Goal: Find specific page/section: Find specific page/section

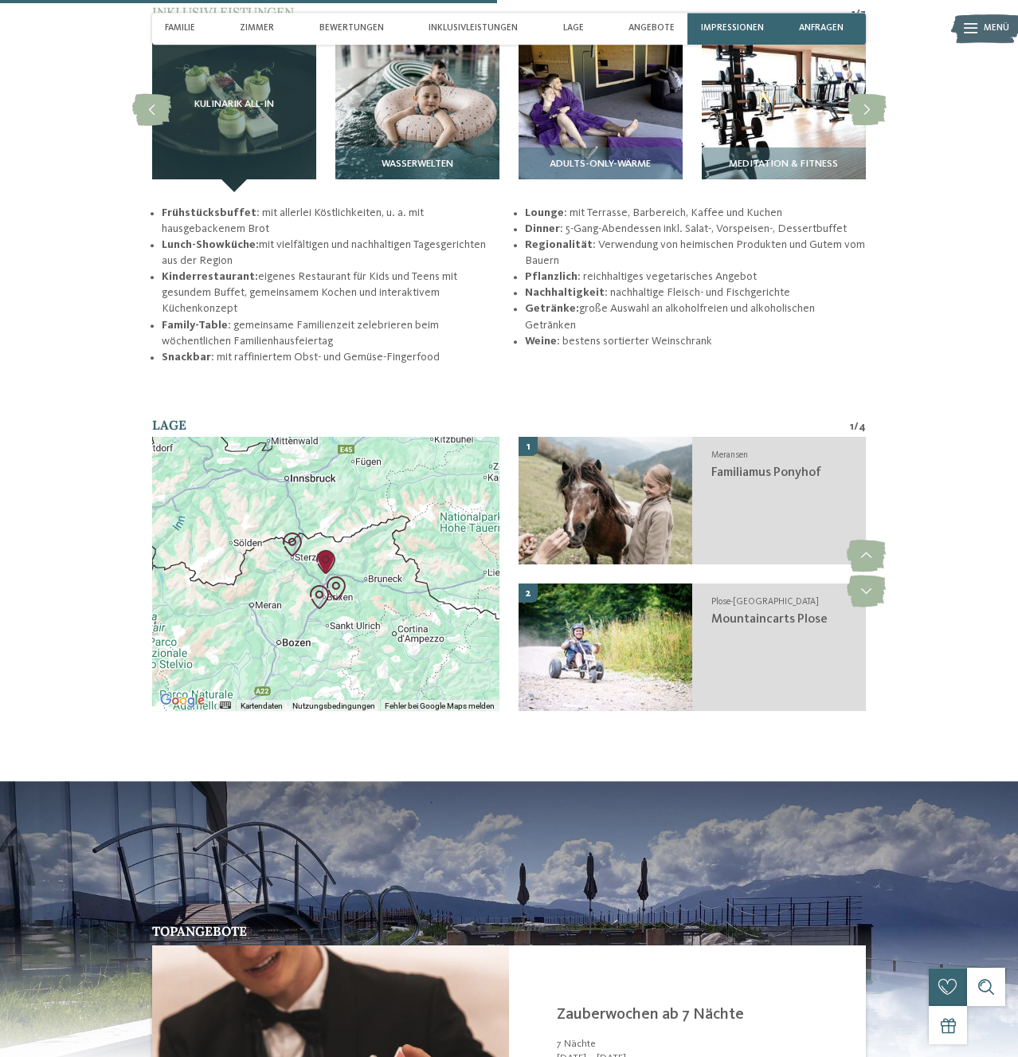
scroll to position [2601, 0]
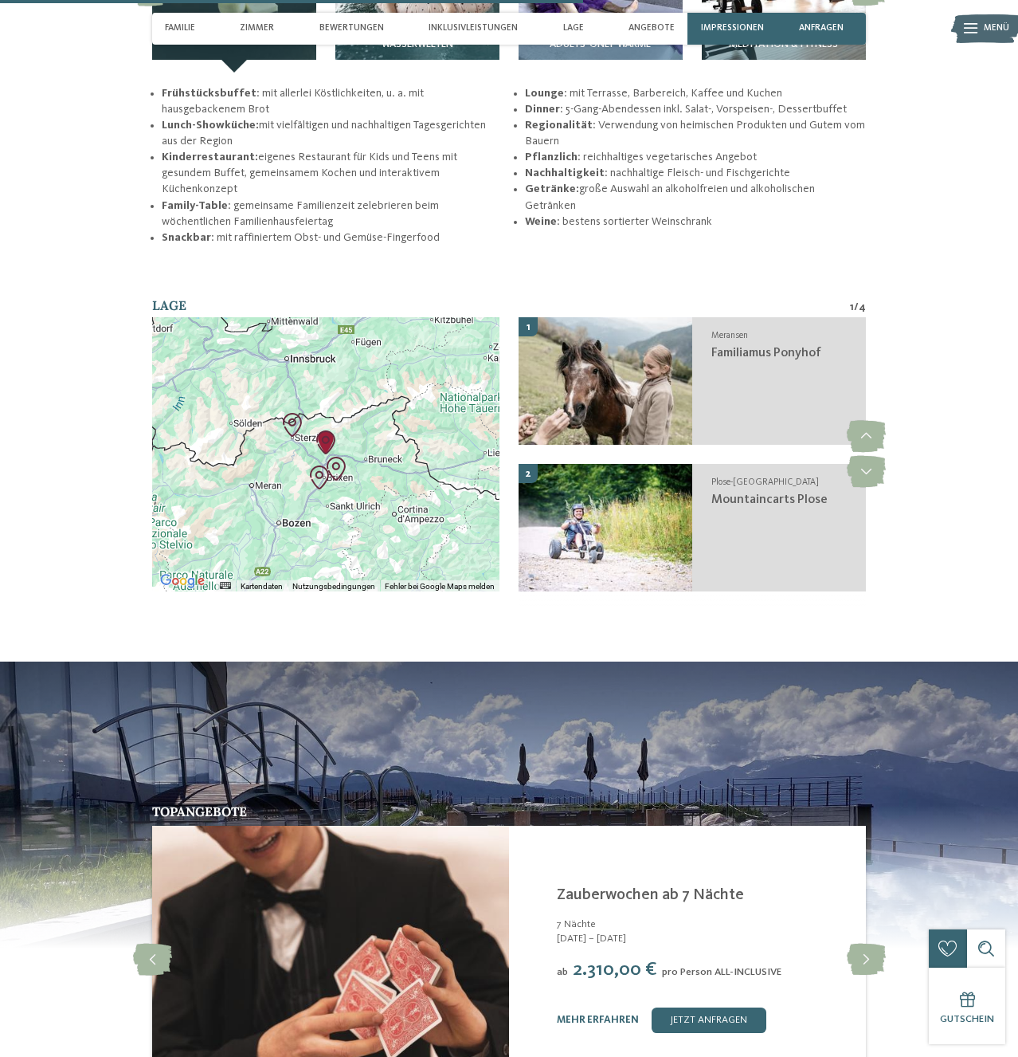
click at [336, 477] on img "Mountaincarts Plose" at bounding box center [336, 469] width 24 height 24
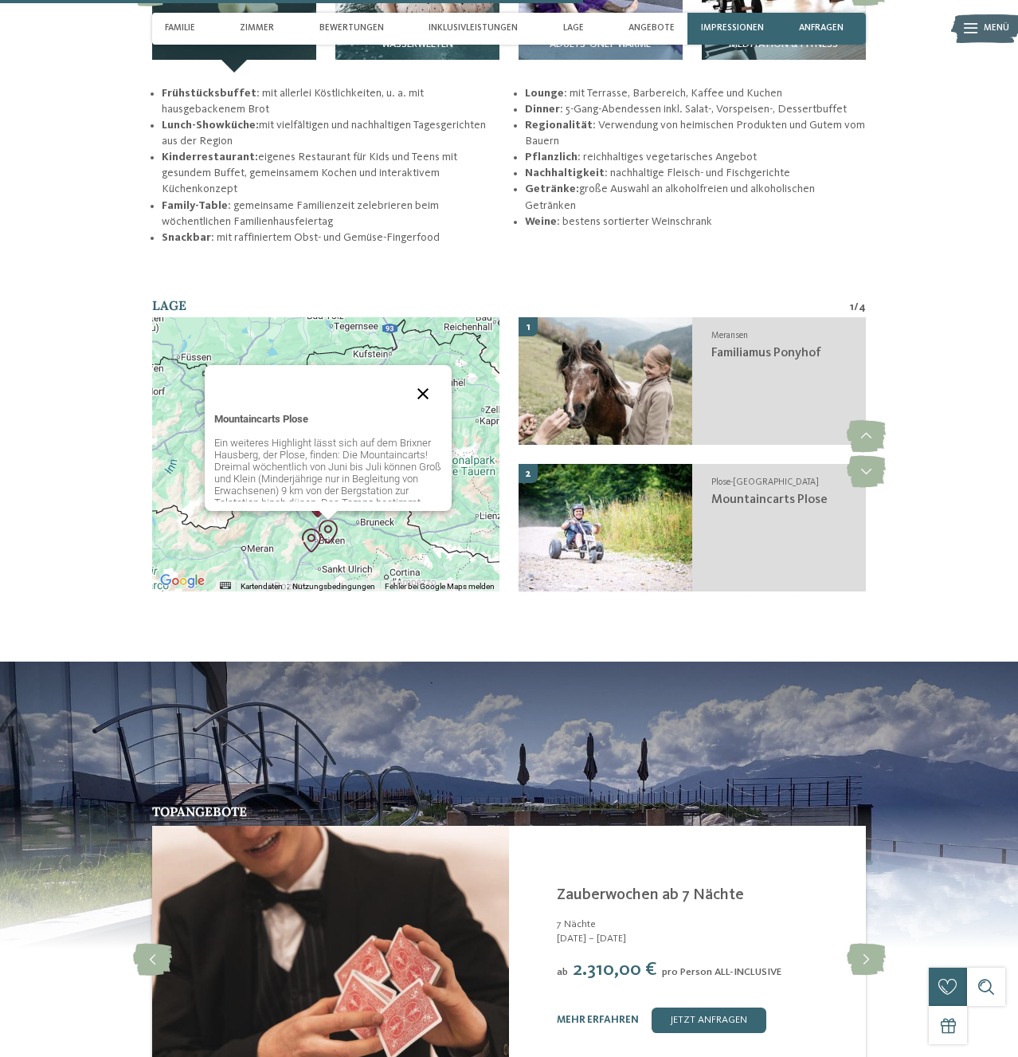
click at [431, 394] on button "Schließen" at bounding box center [423, 393] width 38 height 38
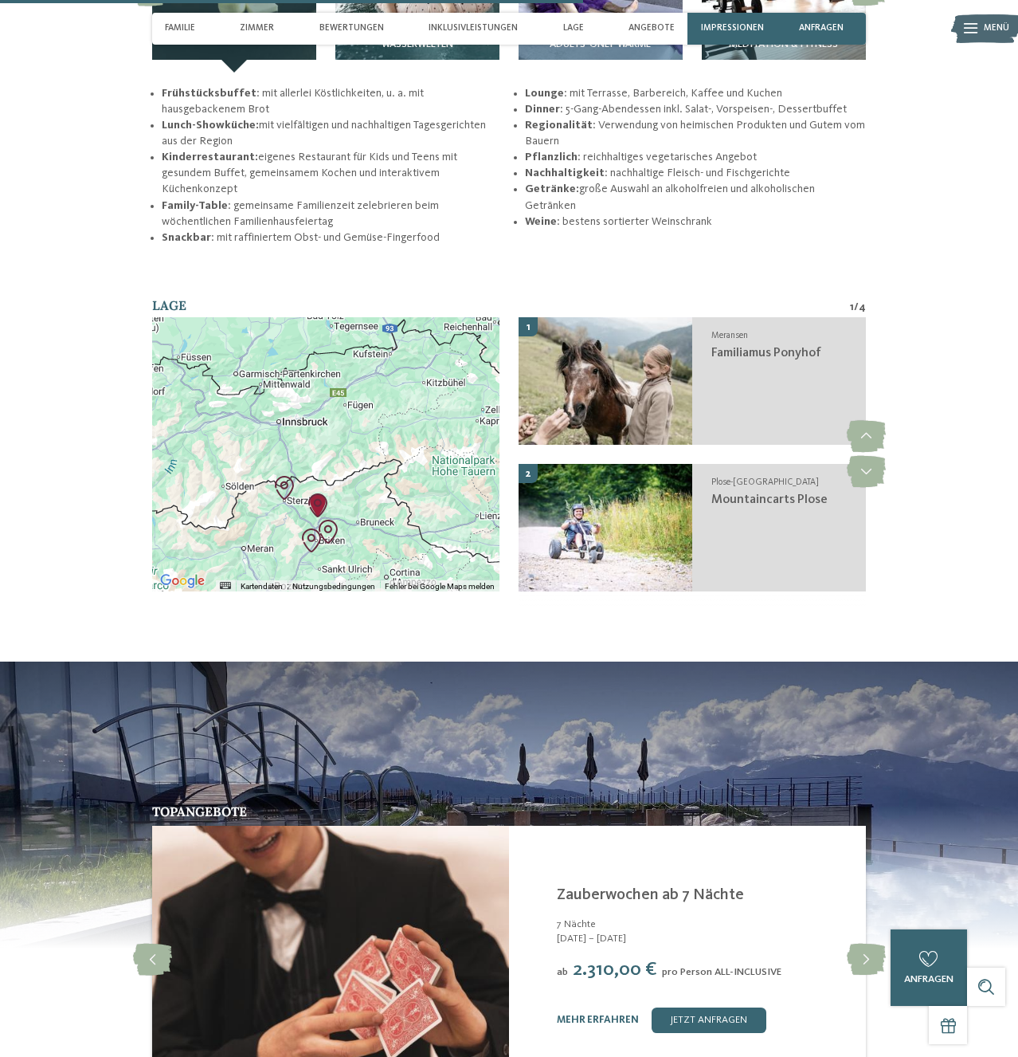
drag, startPoint x: 442, startPoint y: 370, endPoint x: 457, endPoint y: 353, distance: 22.6
click at [457, 353] on div "Um von einem Element zum anderen zu gelangen, drückst du die Pfeiltasten entspr…" at bounding box center [325, 454] width 347 height 274
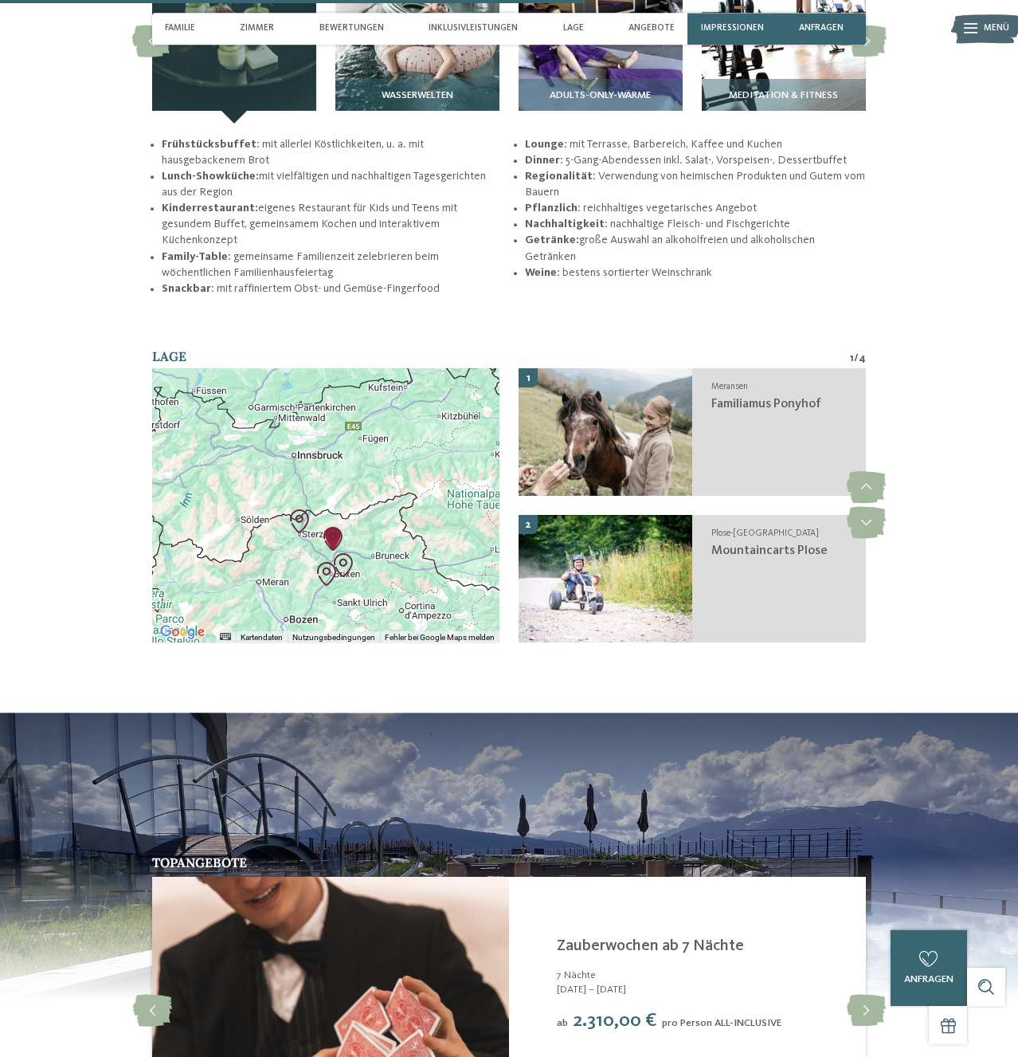
scroll to position [2519, 0]
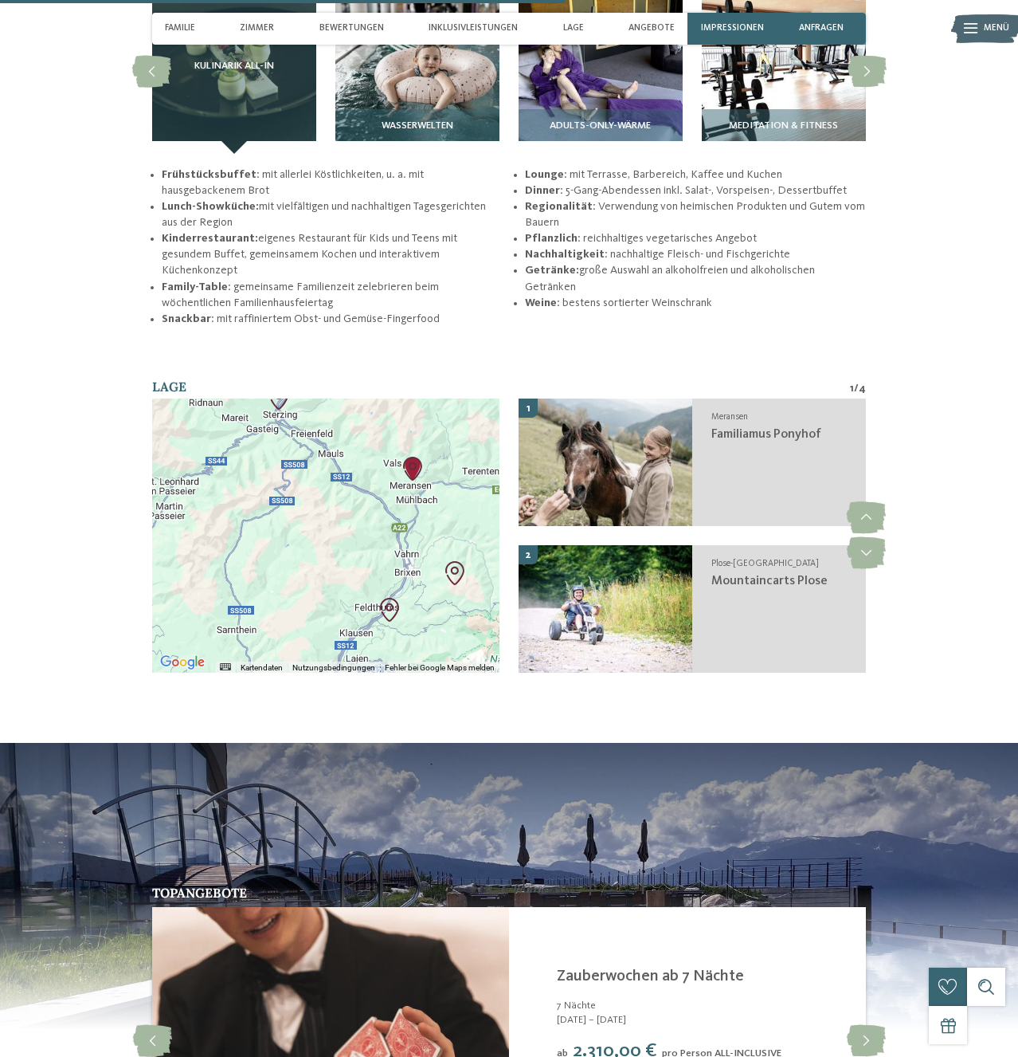
drag, startPoint x: 337, startPoint y: 620, endPoint x: 331, endPoint y: 445, distance: 174.6
click at [331, 446] on div at bounding box center [325, 535] width 347 height 274
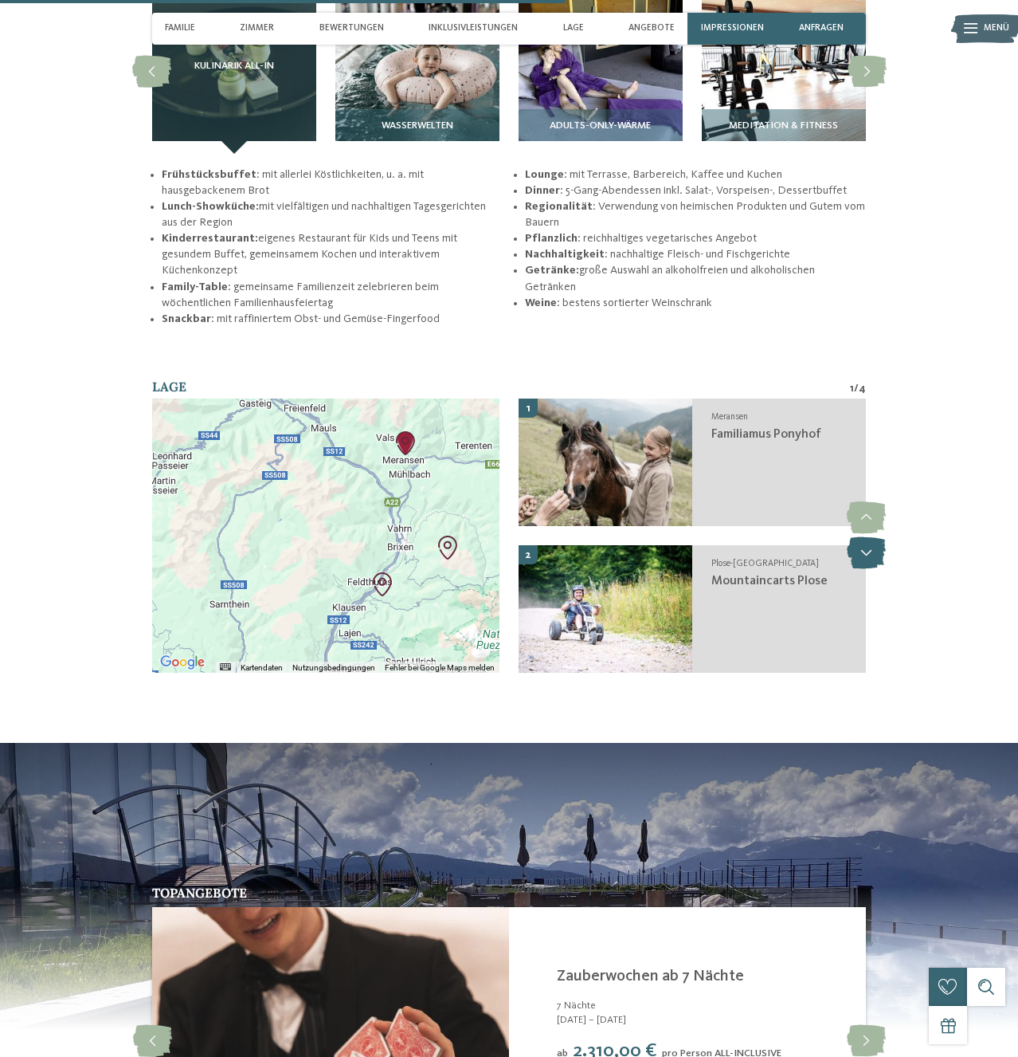
click at [866, 563] on icon at bounding box center [866, 553] width 39 height 32
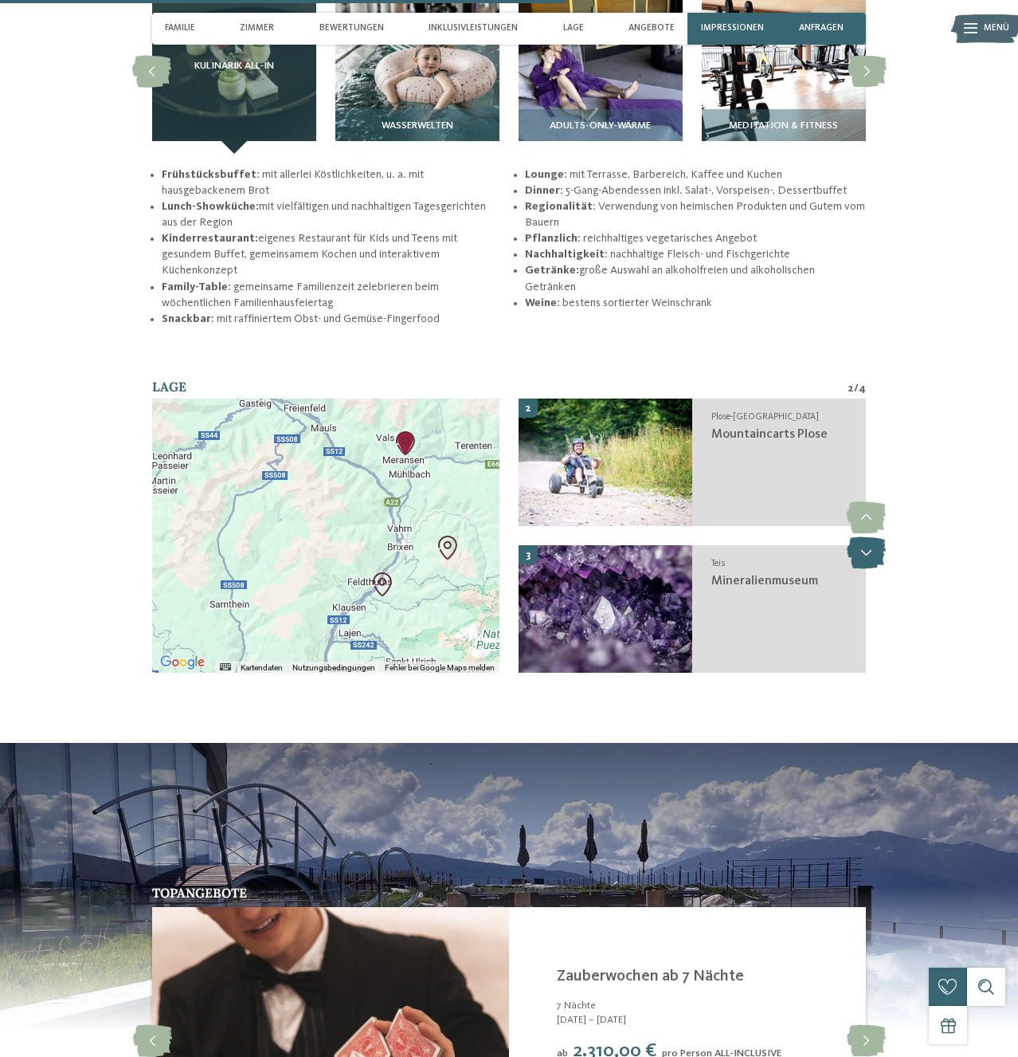
click at [868, 563] on icon at bounding box center [866, 553] width 39 height 32
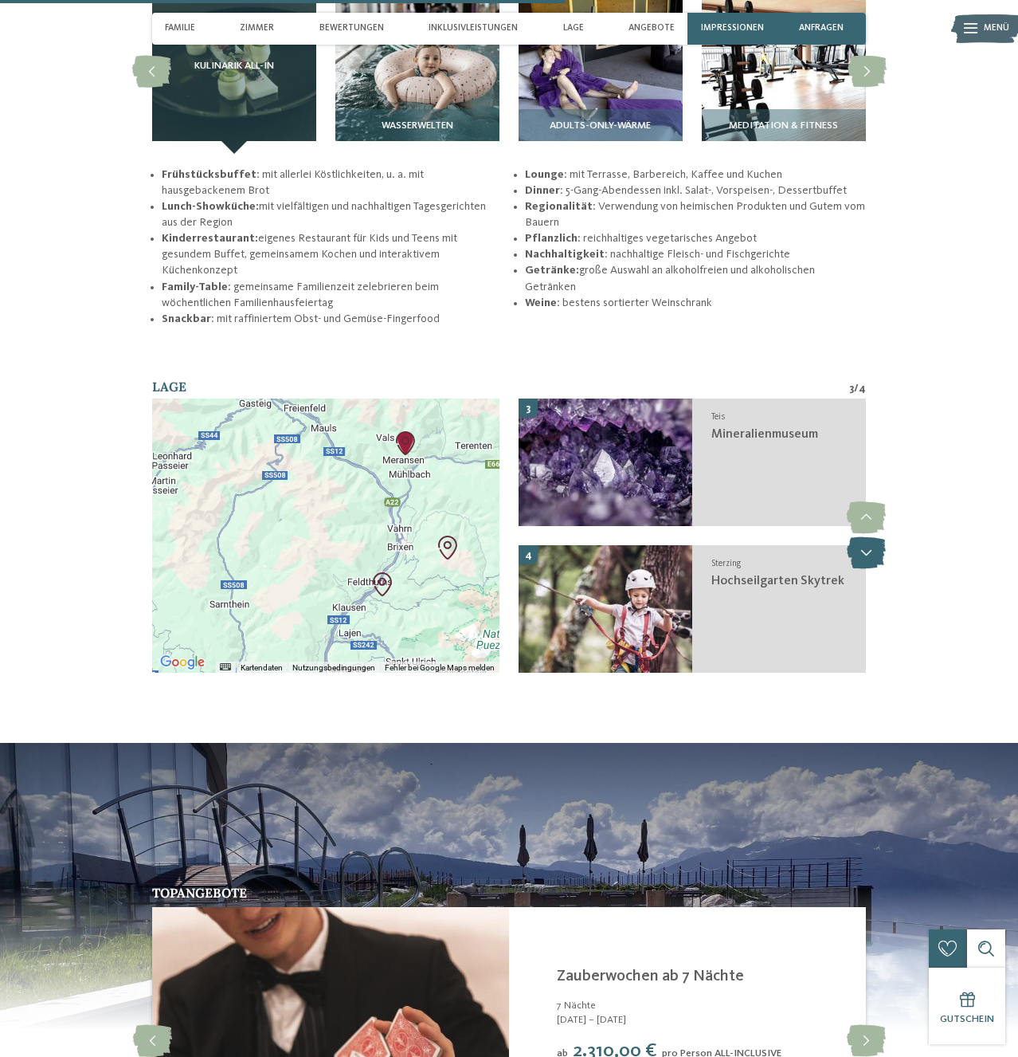
click at [868, 563] on icon at bounding box center [866, 553] width 39 height 32
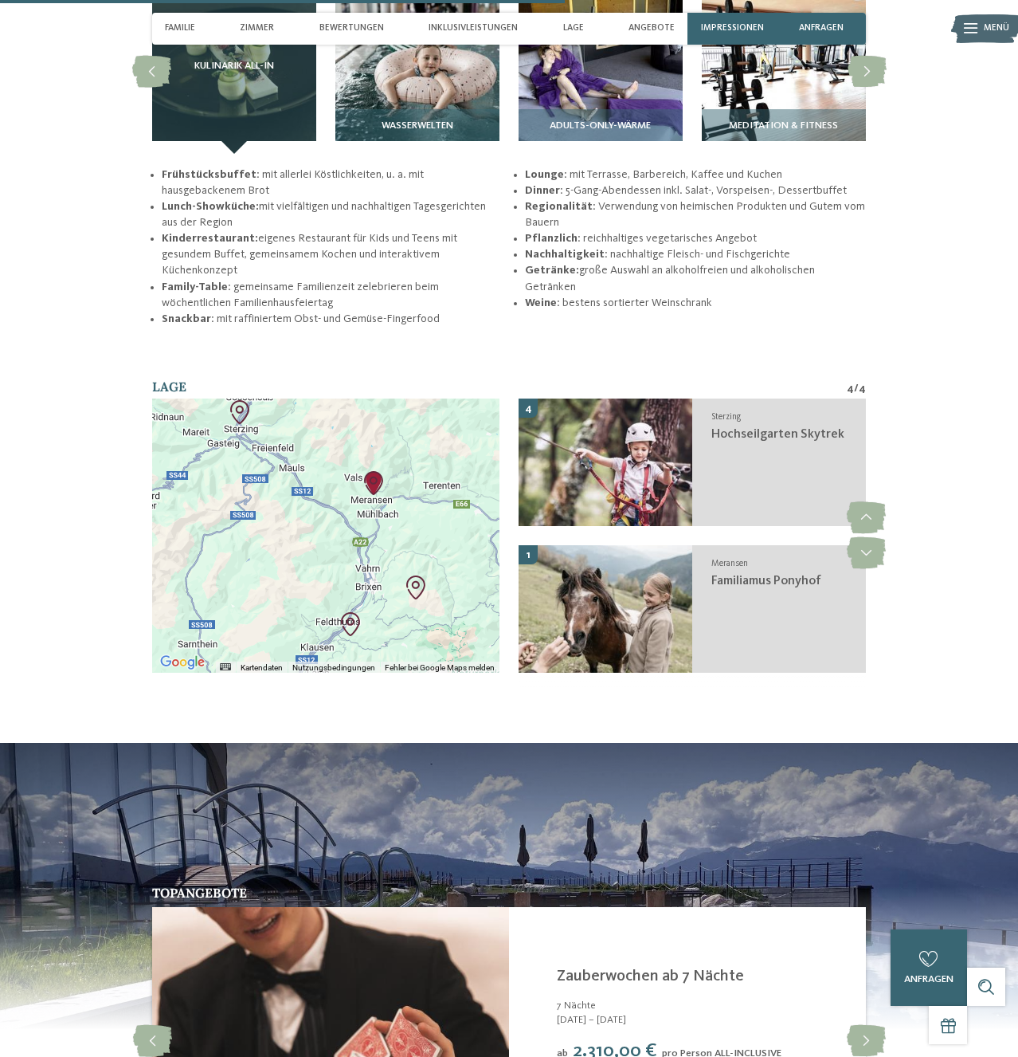
drag, startPoint x: 439, startPoint y: 512, endPoint x: 402, endPoint y: 555, distance: 57.1
click at [402, 555] on div at bounding box center [325, 535] width 347 height 274
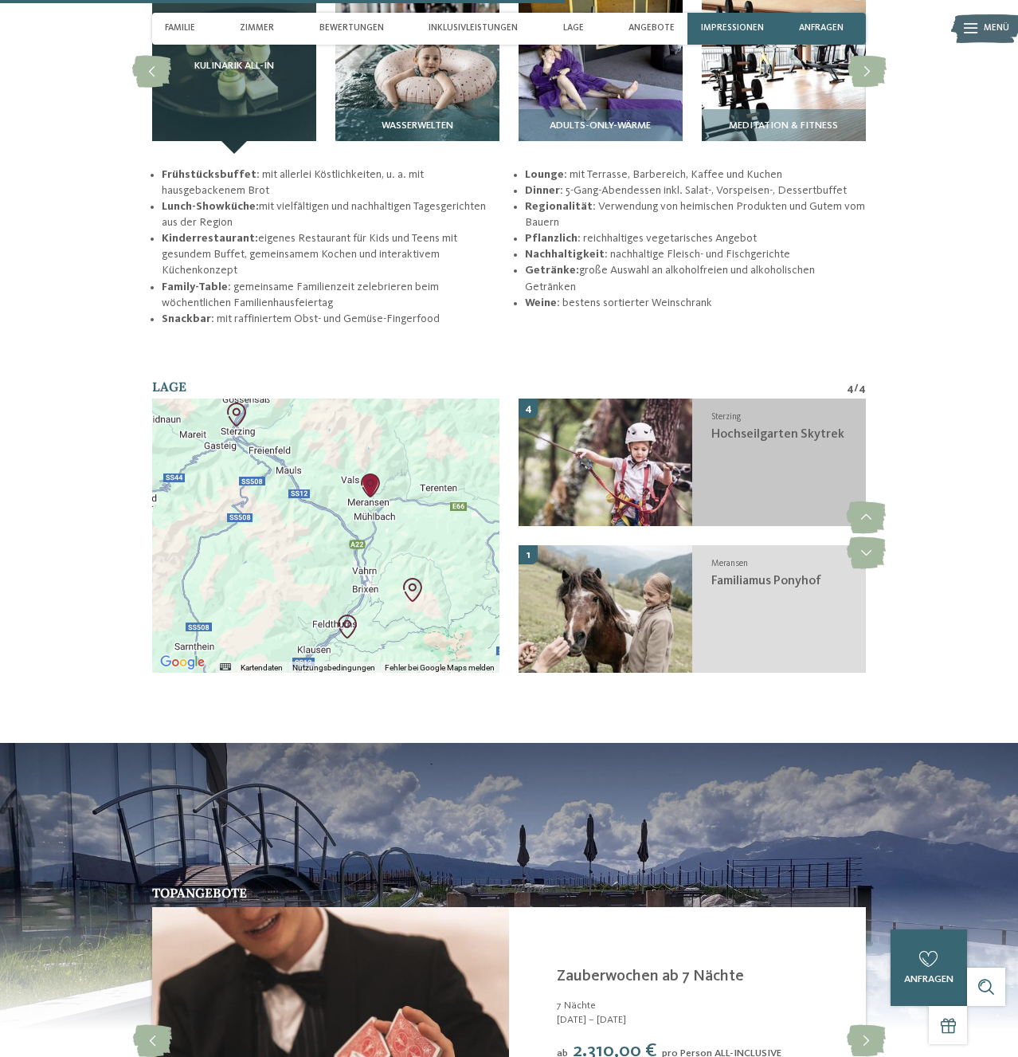
click at [811, 459] on div "Sterzing [GEOGRAPHIC_DATA]" at bounding box center [779, 461] width 174 height 127
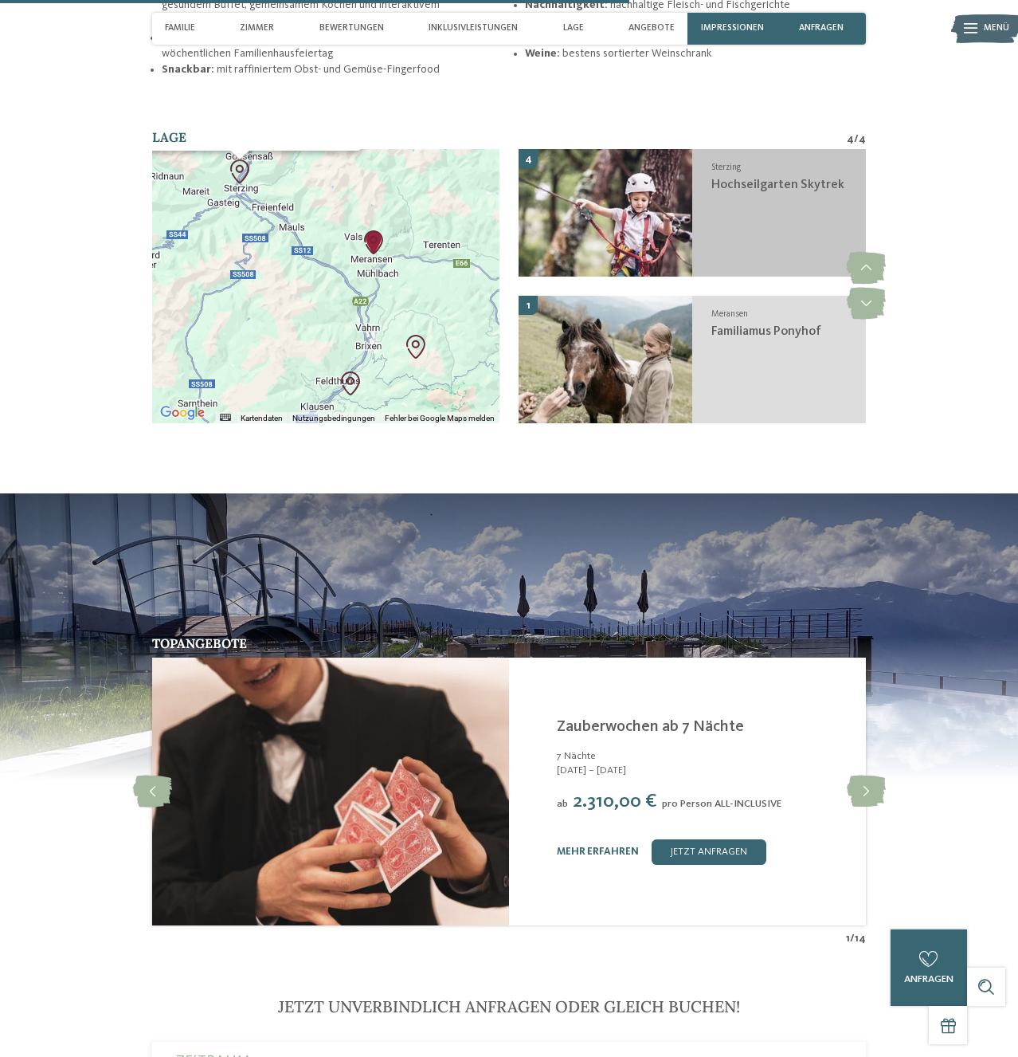
scroll to position [2817, 0]
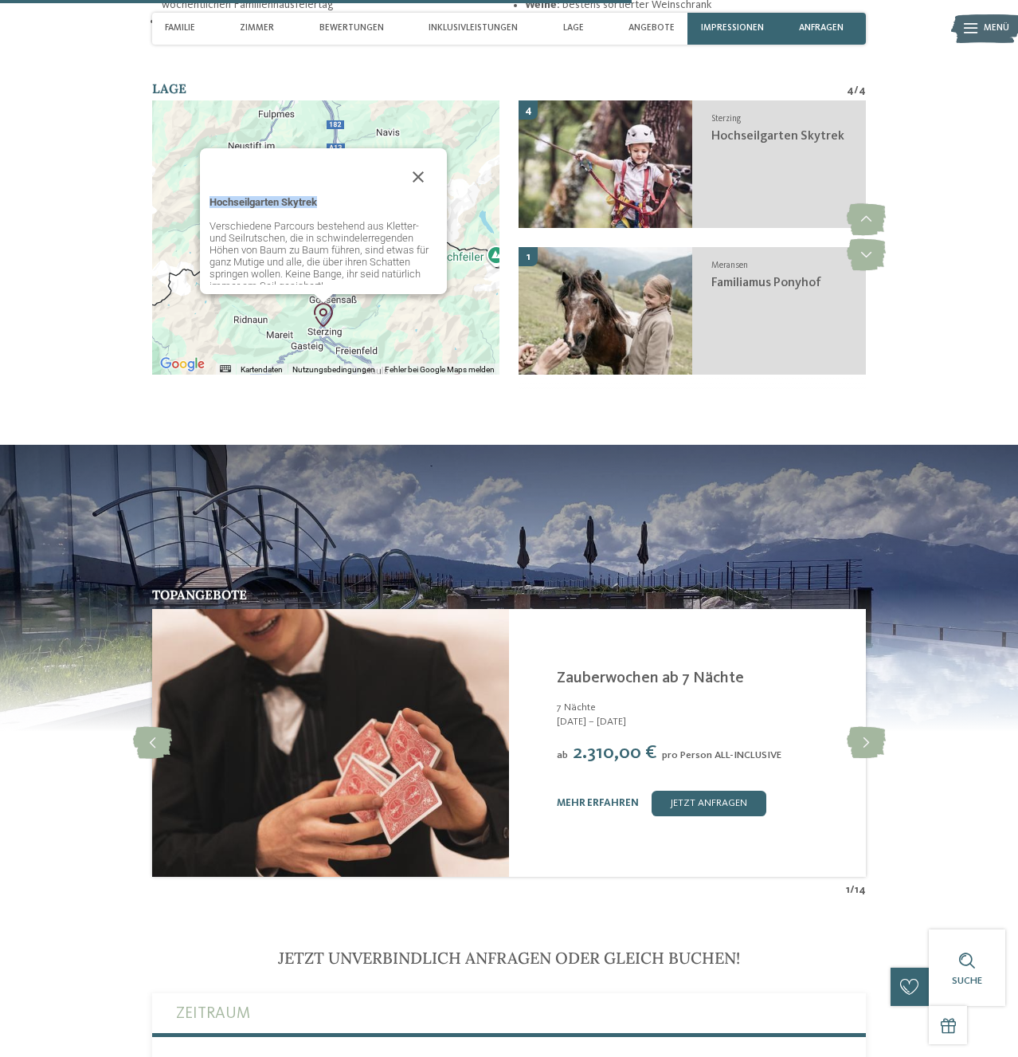
drag, startPoint x: 320, startPoint y: 211, endPoint x: 214, endPoint y: 214, distance: 106.8
click at [212, 208] on p "Hochseilgarten Skytrek" at bounding box center [324, 202] width 228 height 12
